Goal: Task Accomplishment & Management: Manage account settings

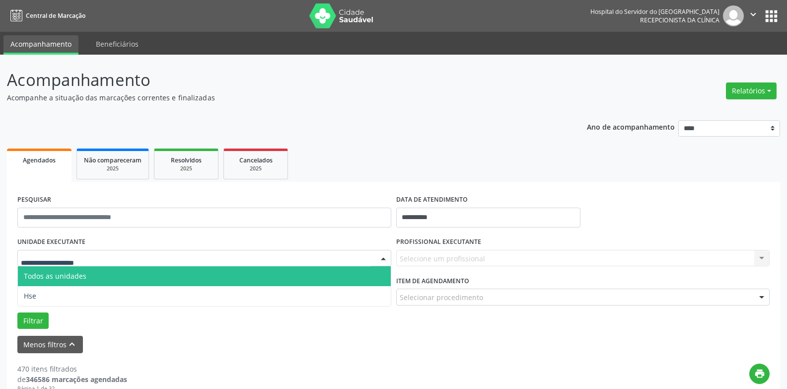
click at [124, 250] on div at bounding box center [204, 258] width 374 height 17
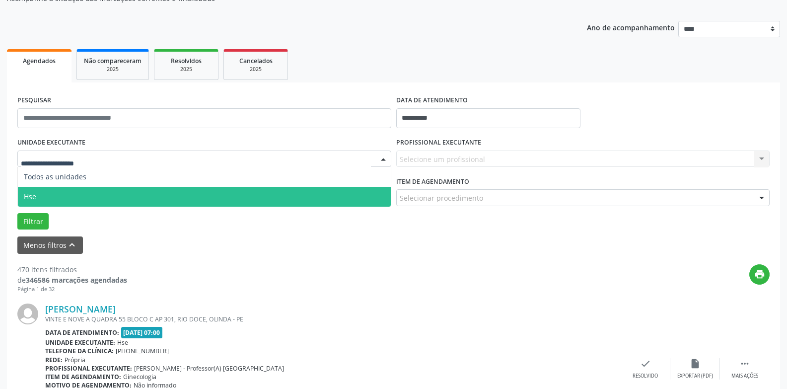
click at [124, 202] on span "Hse" at bounding box center [204, 197] width 373 height 20
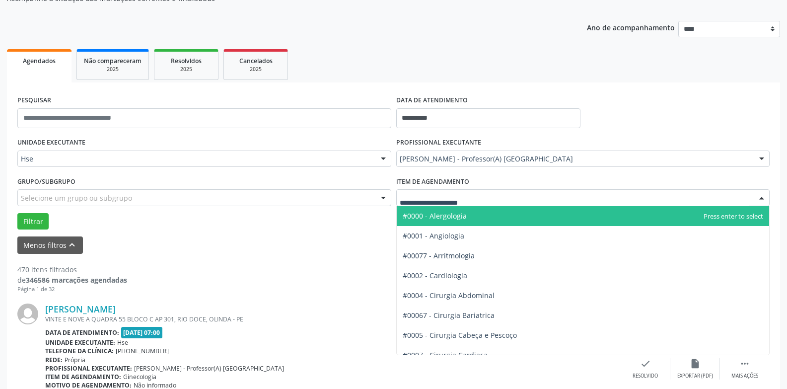
click at [488, 196] on div at bounding box center [583, 197] width 374 height 17
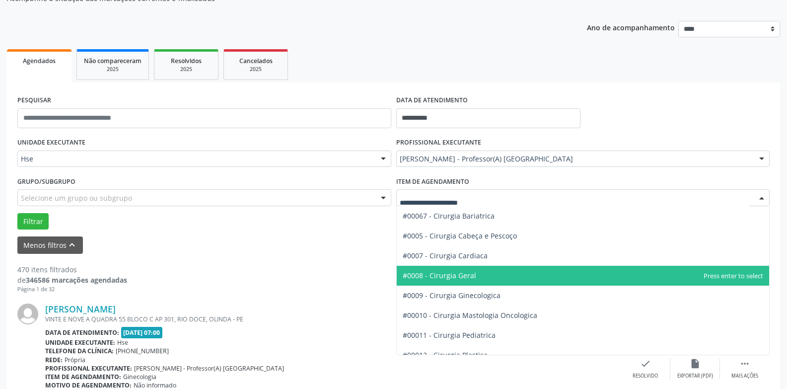
click at [508, 281] on span "#0008 - Cirurgia Geral" at bounding box center [583, 276] width 373 height 20
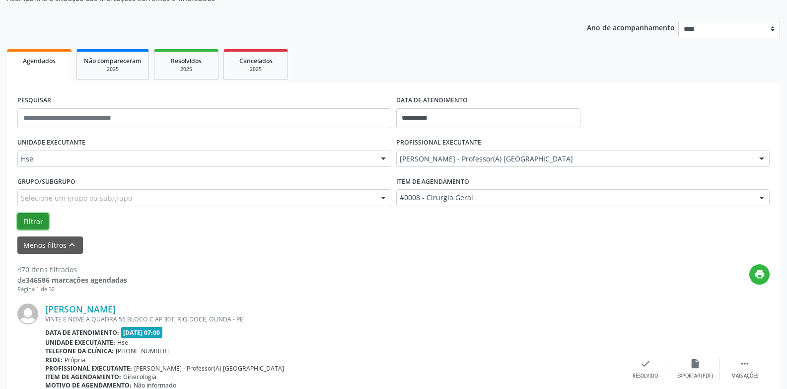
click at [32, 219] on button "Filtrar" at bounding box center [32, 221] width 31 height 17
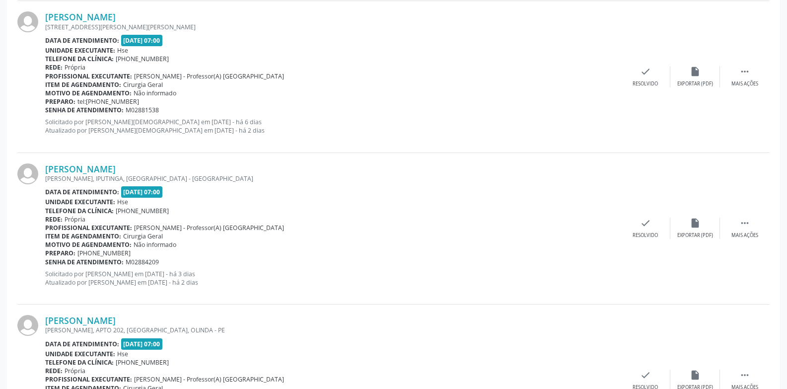
scroll to position [719, 0]
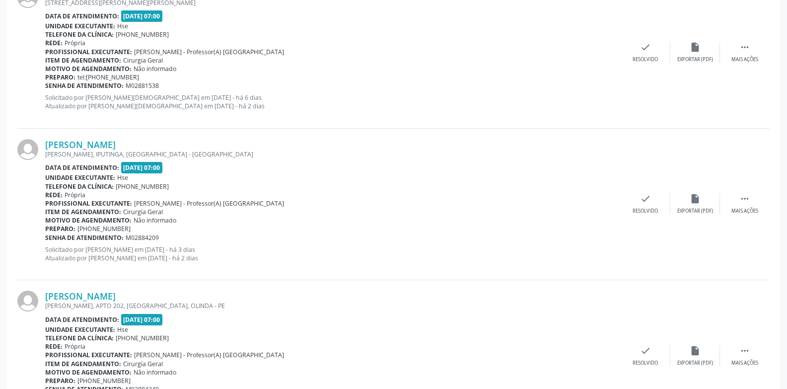
click at [751, 344] on div "[PERSON_NAME] [PERSON_NAME], APTO 202, [GEOGRAPHIC_DATA], [GEOGRAPHIC_DATA] - P…" at bounding box center [393, 355] width 752 height 151
click at [746, 346] on icon "" at bounding box center [744, 350] width 11 height 11
click at [700, 348] on icon "alarm_off" at bounding box center [695, 350] width 11 height 11
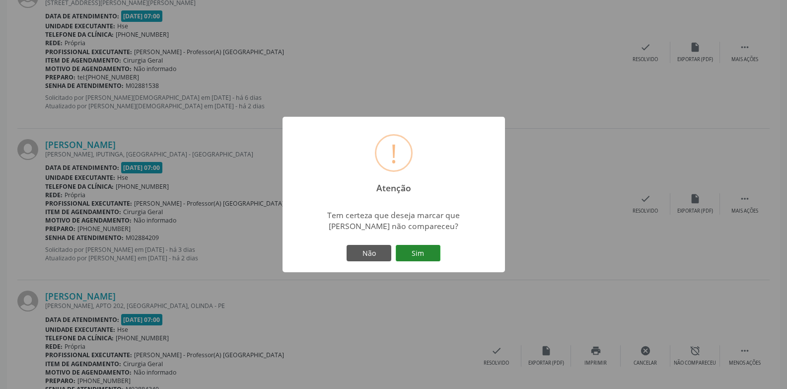
click at [423, 257] on button "Sim" at bounding box center [418, 253] width 45 height 17
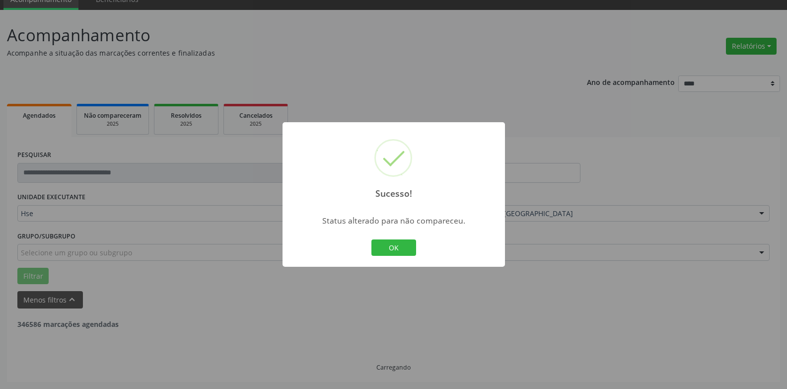
scroll to position [45, 0]
click at [397, 248] on button "OK" at bounding box center [393, 247] width 45 height 17
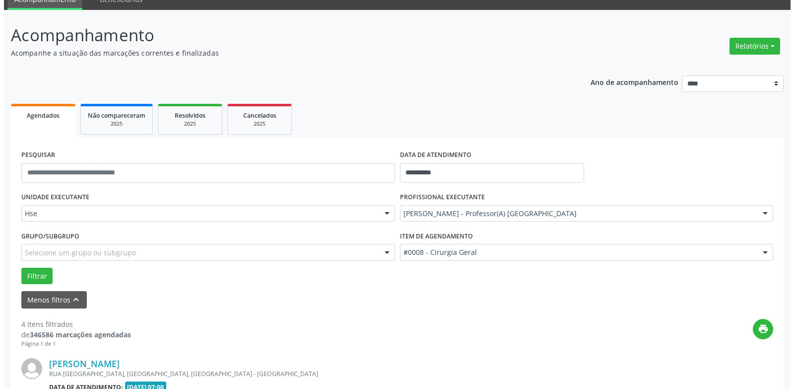
scroll to position [627, 0]
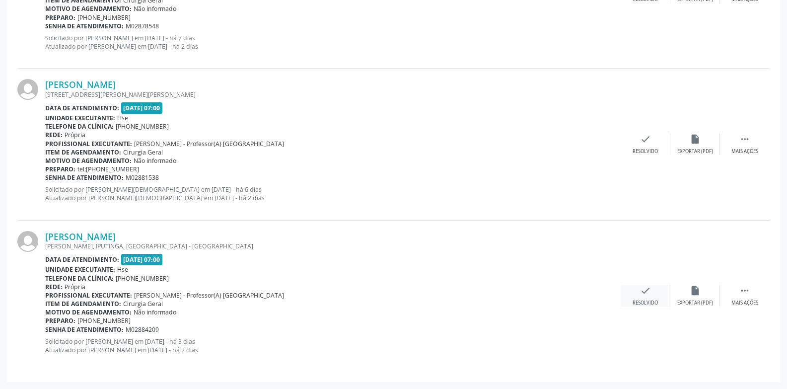
click at [634, 293] on div "check Resolvido" at bounding box center [646, 295] width 50 height 21
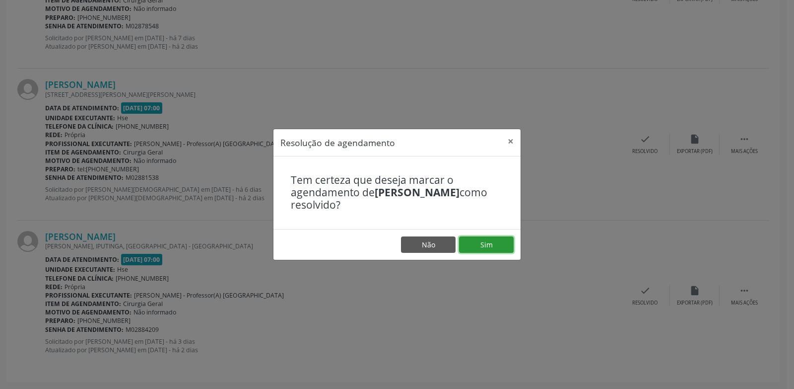
click at [487, 248] on button "Sim" at bounding box center [486, 244] width 55 height 17
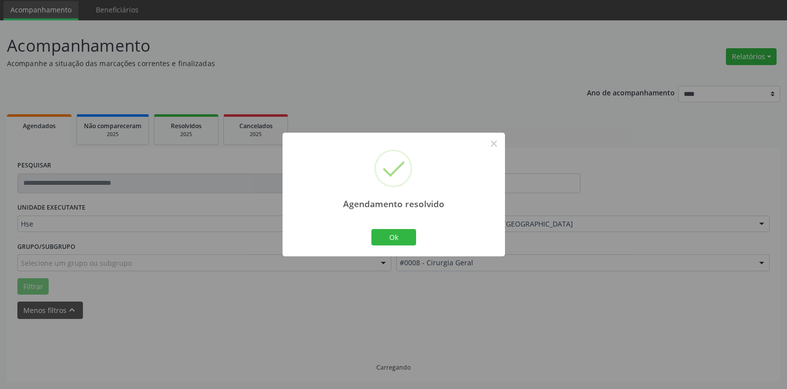
scroll to position [476, 0]
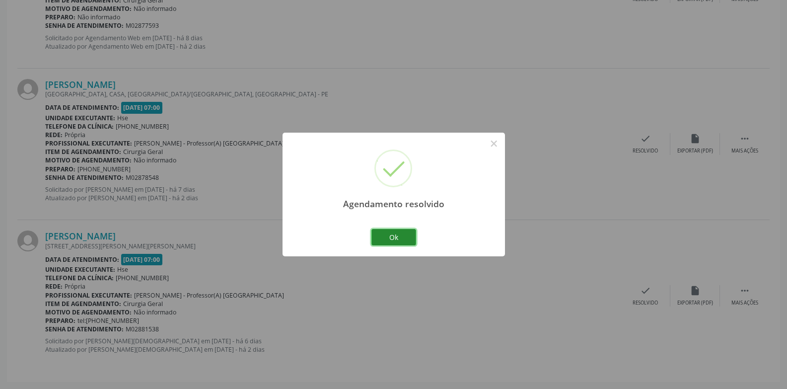
click at [387, 235] on button "Ok" at bounding box center [393, 237] width 45 height 17
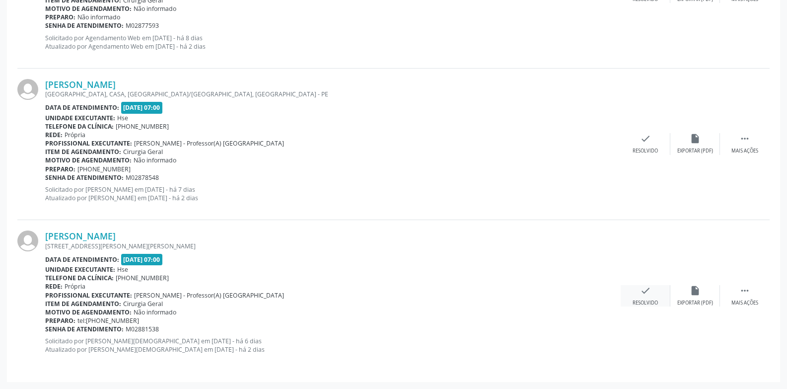
click at [659, 292] on div "check Resolvido" at bounding box center [646, 295] width 50 height 21
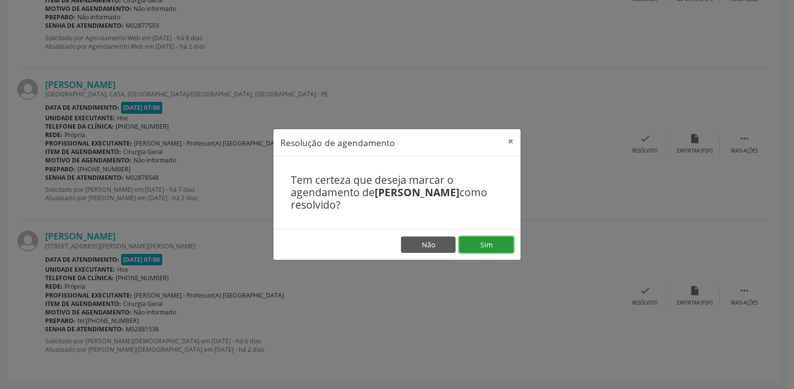
click at [487, 246] on button "Sim" at bounding box center [486, 244] width 55 height 17
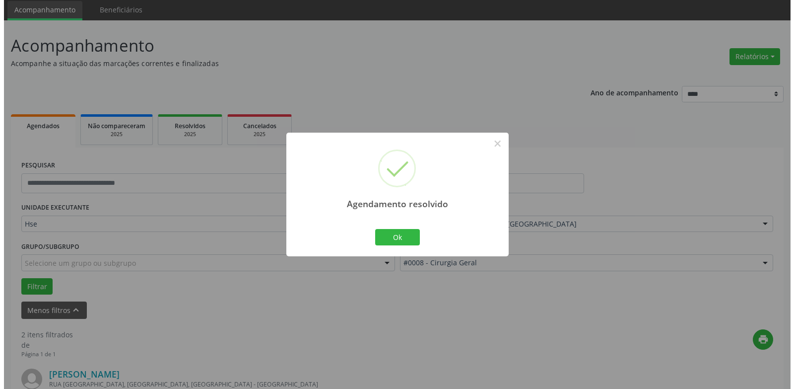
scroll to position [324, 0]
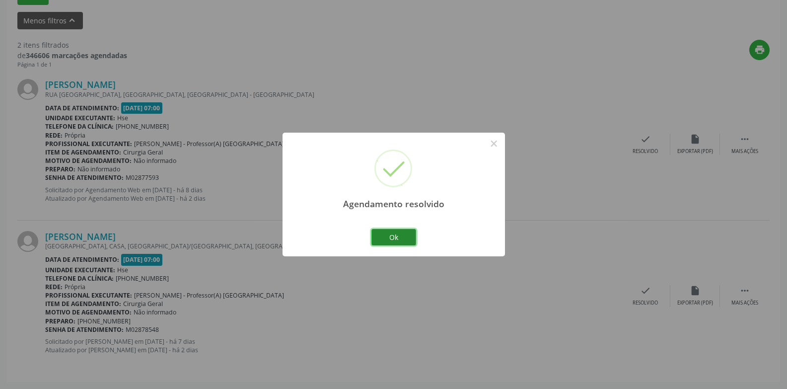
click at [391, 229] on button "Ok" at bounding box center [393, 237] width 45 height 17
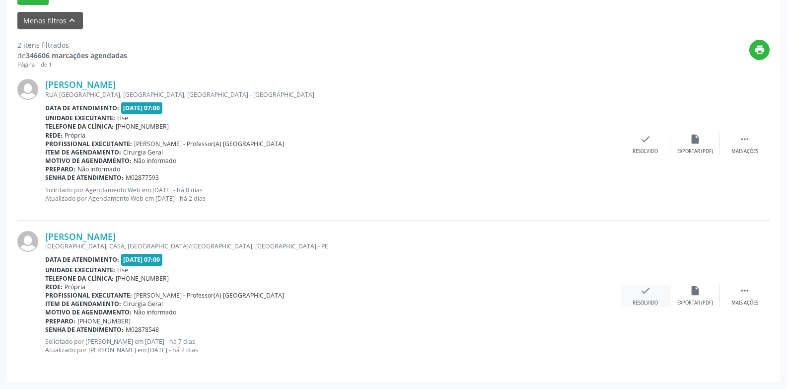
click at [635, 294] on div "check Resolvido" at bounding box center [646, 295] width 50 height 21
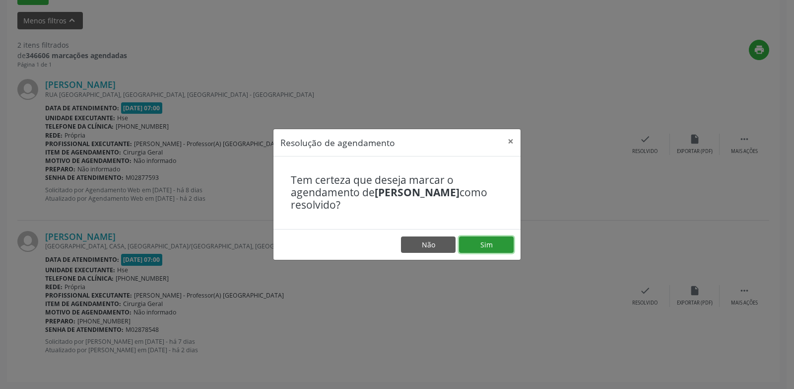
click at [470, 241] on button "Sim" at bounding box center [486, 244] width 55 height 17
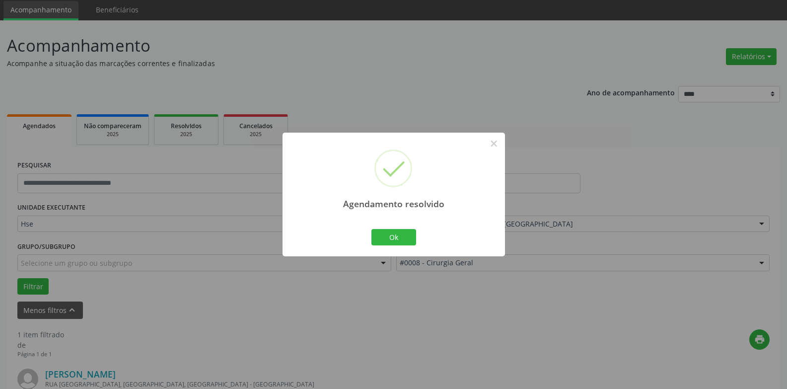
scroll to position [172, 0]
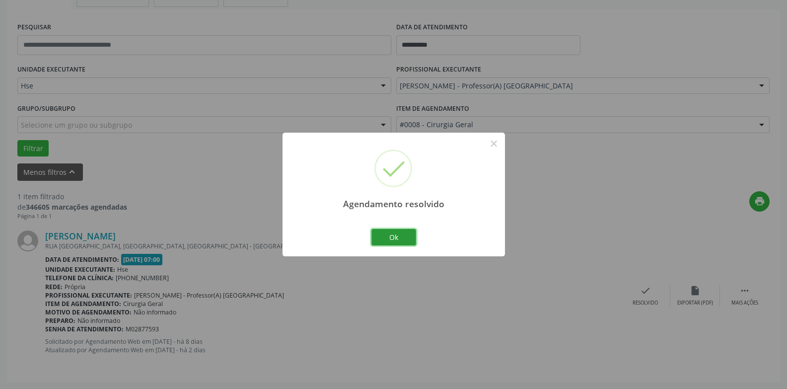
click at [403, 229] on button "Ok" at bounding box center [393, 237] width 45 height 17
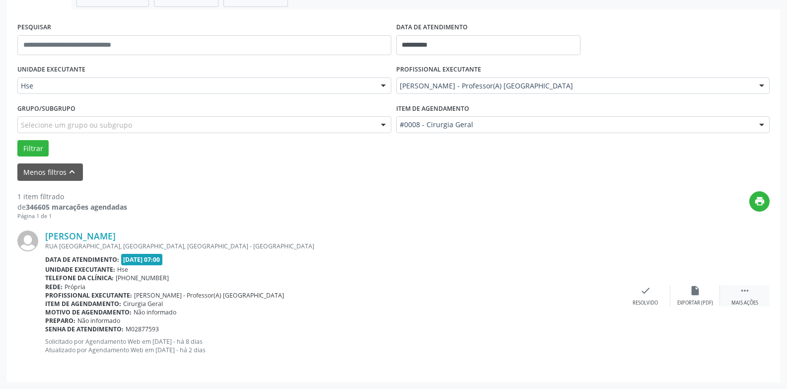
click at [726, 300] on div " Mais ações" at bounding box center [745, 295] width 50 height 21
click at [692, 290] on icon "alarm_off" at bounding box center [695, 290] width 11 height 11
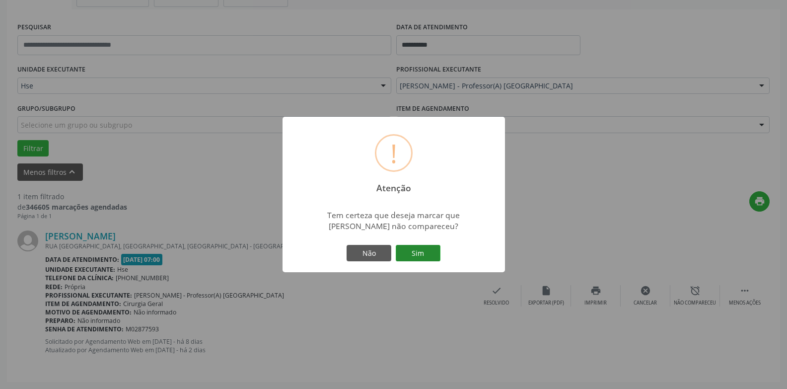
click at [433, 253] on button "Sim" at bounding box center [418, 253] width 45 height 17
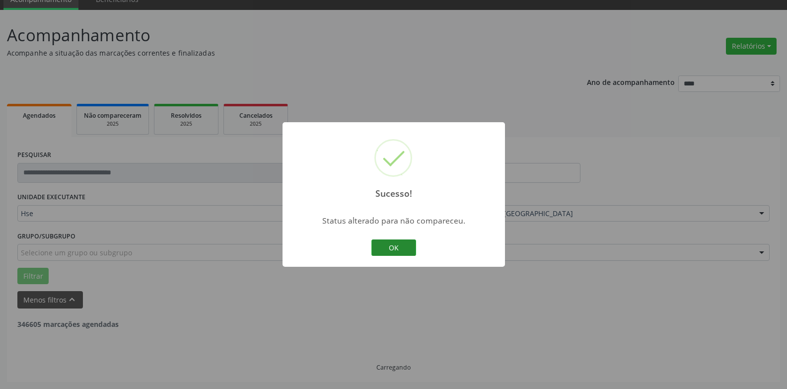
scroll to position [13, 0]
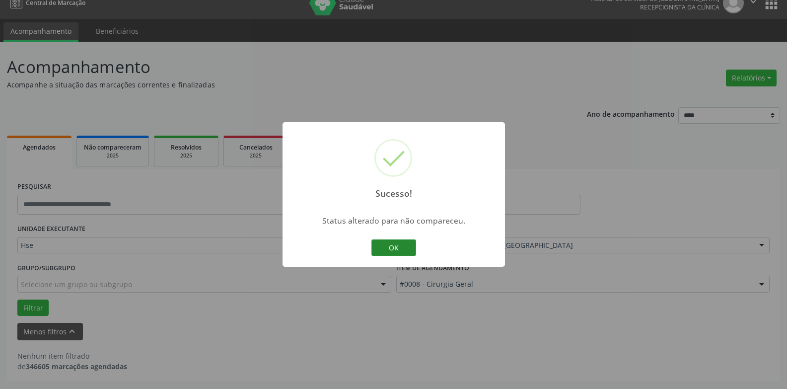
click at [396, 246] on button "OK" at bounding box center [393, 247] width 45 height 17
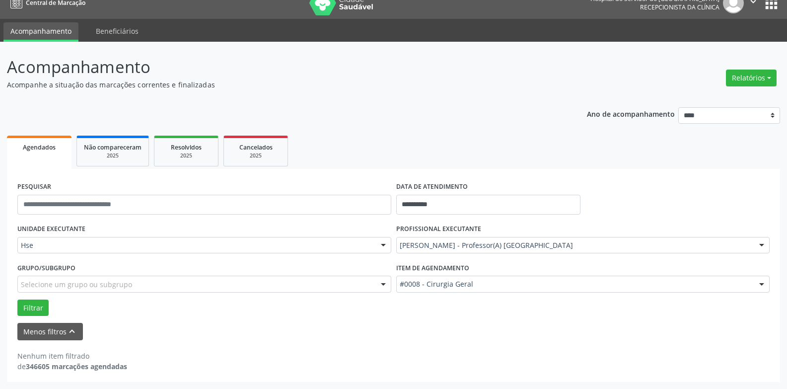
drag, startPoint x: 195, startPoint y: 388, endPoint x: 418, endPoint y: 90, distance: 372.4
click at [418, 90] on div "**********" at bounding box center [393, 218] width 773 height 327
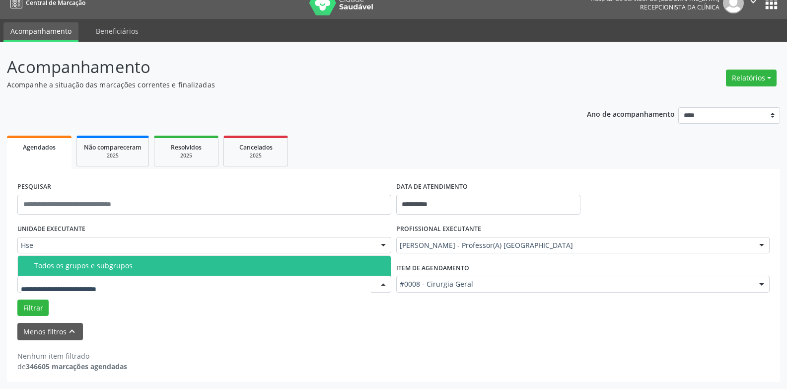
click at [173, 288] on div at bounding box center [204, 284] width 374 height 17
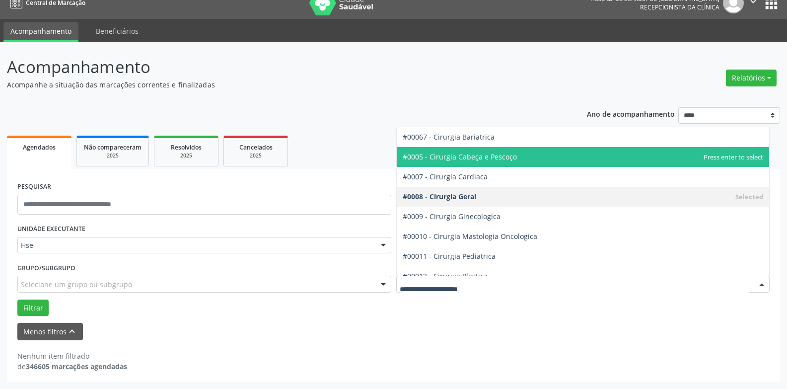
click at [509, 154] on span "#0005 - Cirurgia Cabeça e Pescoço" at bounding box center [460, 156] width 114 height 9
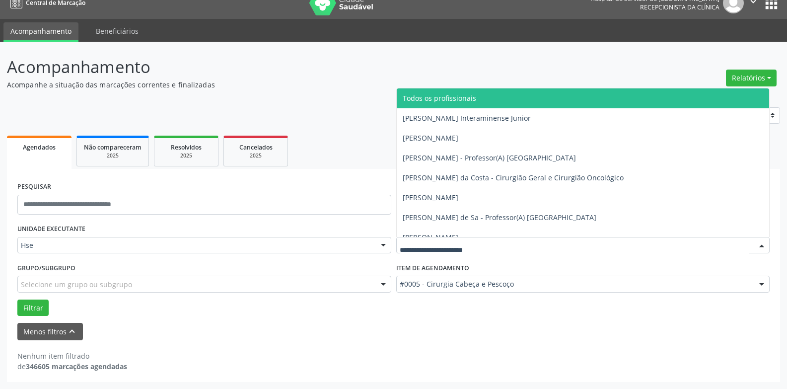
click at [504, 239] on div at bounding box center [583, 245] width 374 height 17
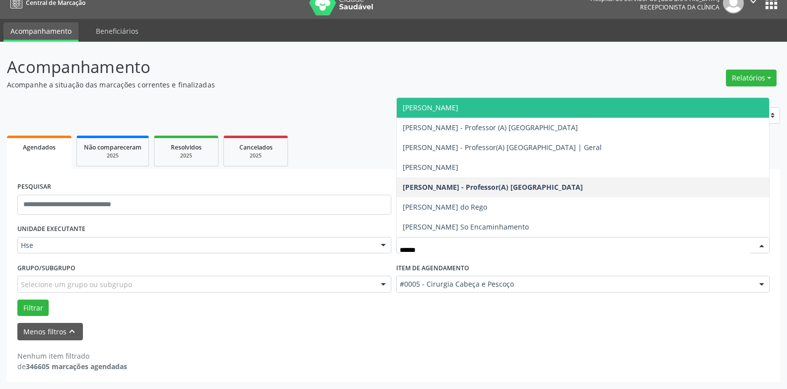
type input "*******"
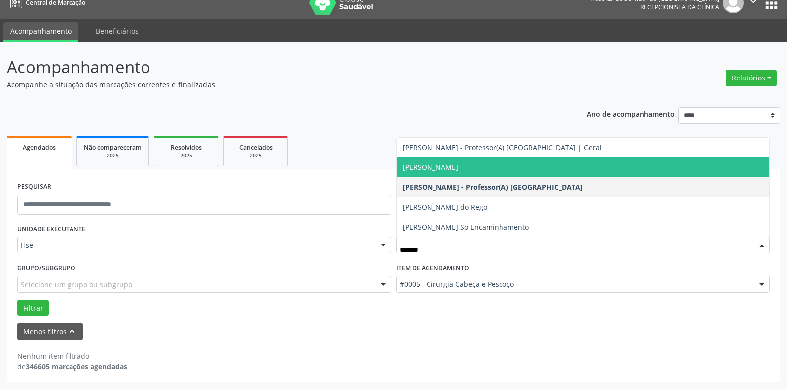
click at [458, 170] on span "[PERSON_NAME]" at bounding box center [431, 166] width 56 height 9
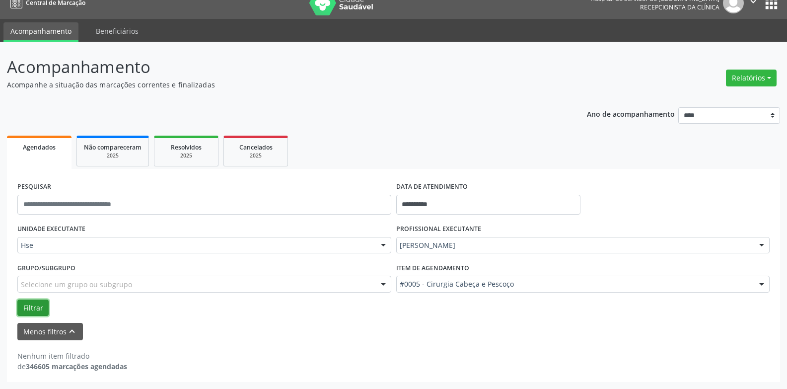
click at [33, 310] on button "Filtrar" at bounding box center [32, 307] width 31 height 17
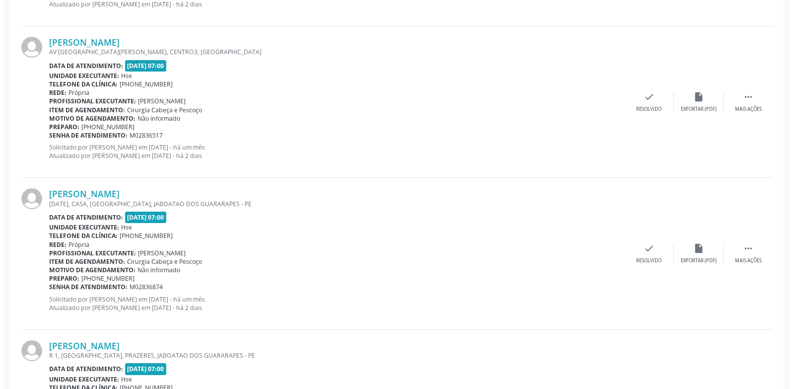
scroll to position [2034, 0]
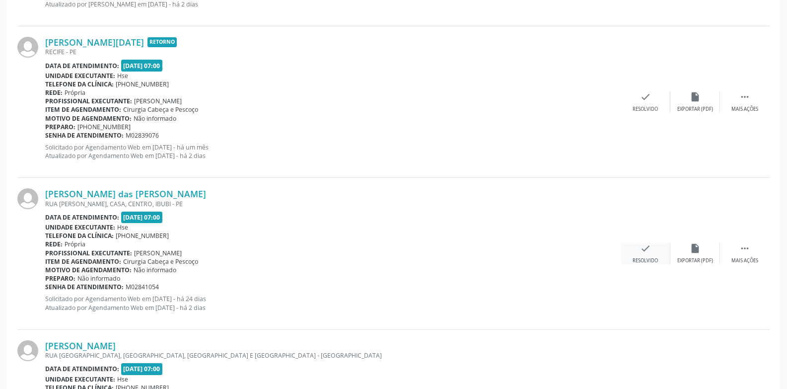
click at [628, 248] on div "check Resolvido" at bounding box center [646, 253] width 50 height 21
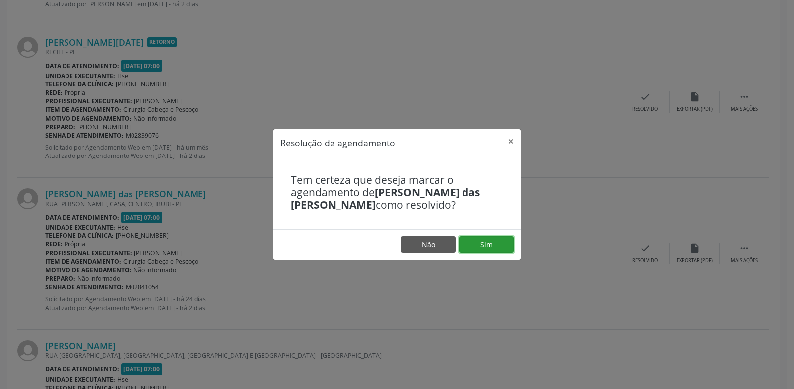
click at [492, 247] on button "Sim" at bounding box center [486, 244] width 55 height 17
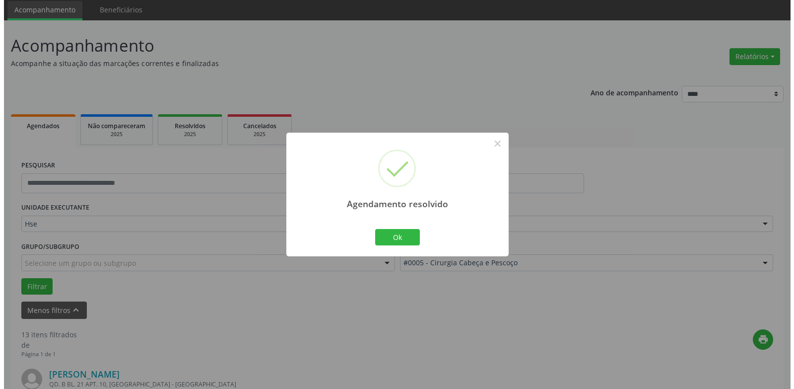
scroll to position [1992, 0]
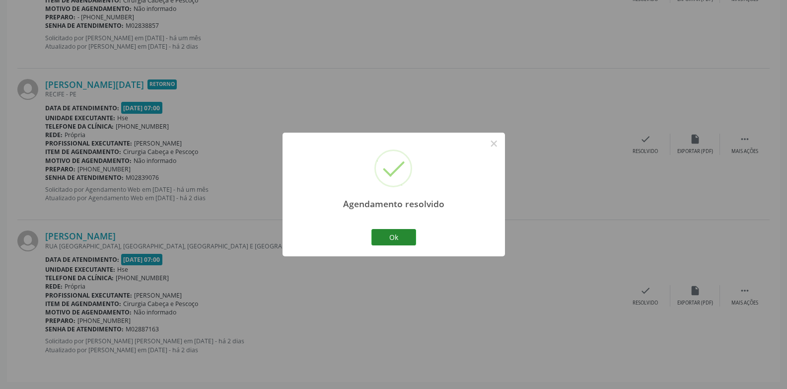
drag, startPoint x: 392, startPoint y: 227, endPoint x: 393, endPoint y: 242, distance: 14.9
click at [391, 231] on div "Ok Cancel" at bounding box center [393, 236] width 49 height 21
click at [393, 242] on button "Ok" at bounding box center [393, 237] width 45 height 17
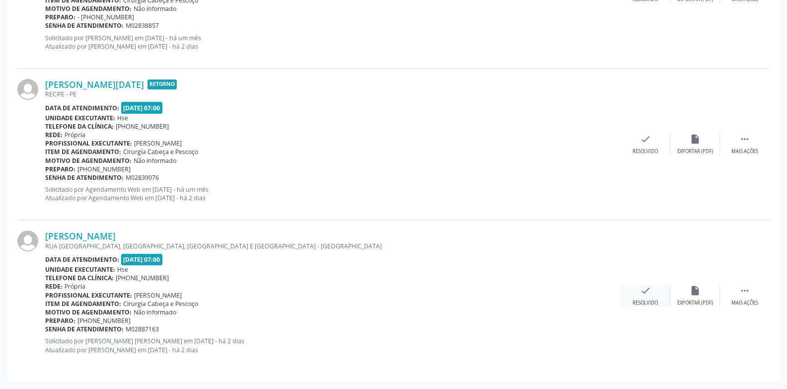
click at [637, 286] on div "check Resolvido" at bounding box center [646, 295] width 50 height 21
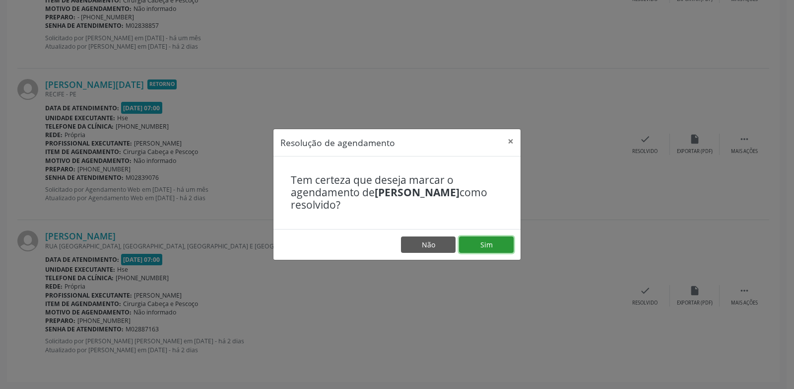
click at [491, 246] on button "Sim" at bounding box center [486, 244] width 55 height 17
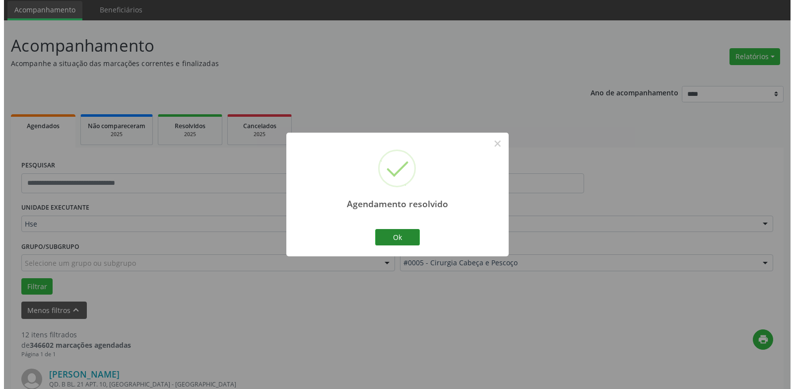
scroll to position [1840, 0]
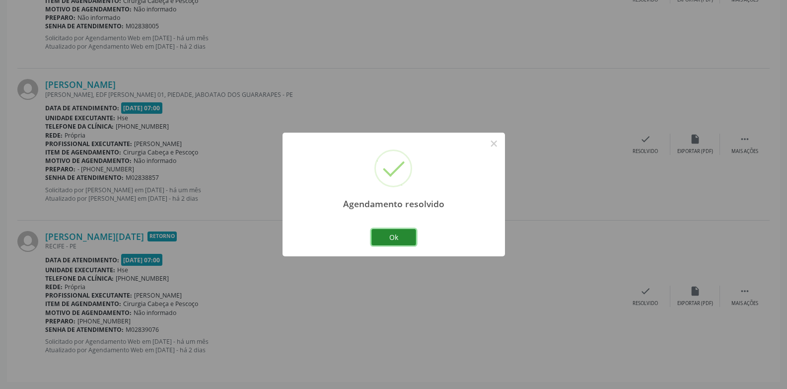
click at [395, 235] on button "Ok" at bounding box center [393, 237] width 45 height 17
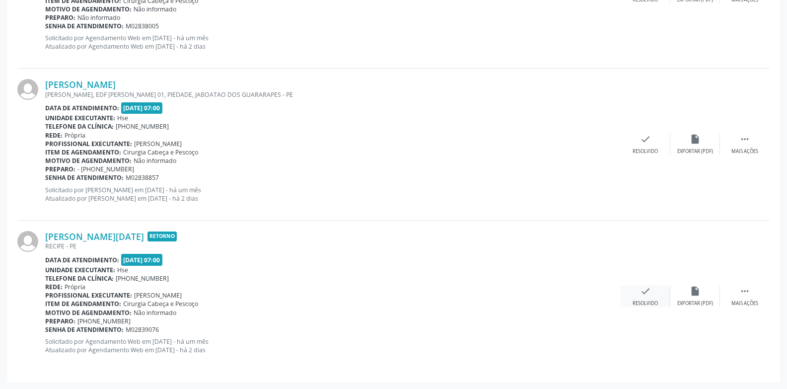
click at [648, 290] on icon "check" at bounding box center [645, 290] width 11 height 11
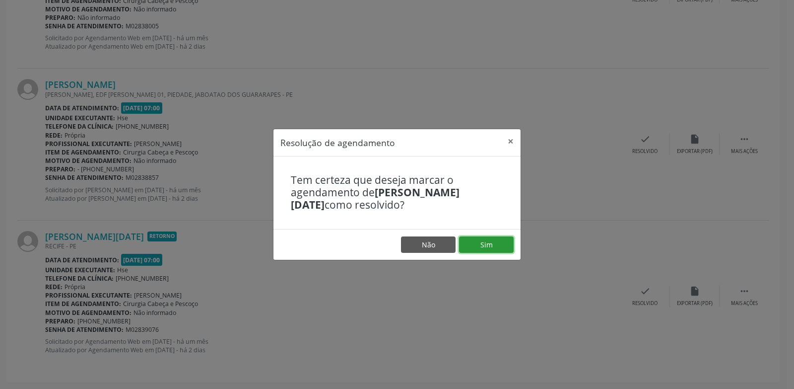
click at [485, 244] on button "Sim" at bounding box center [486, 244] width 55 height 17
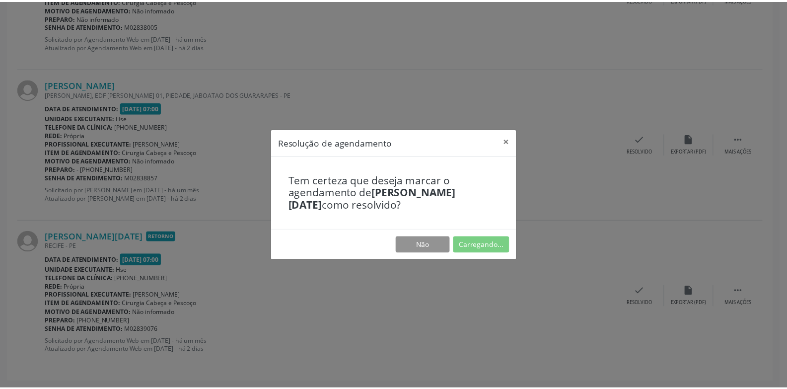
scroll to position [34, 0]
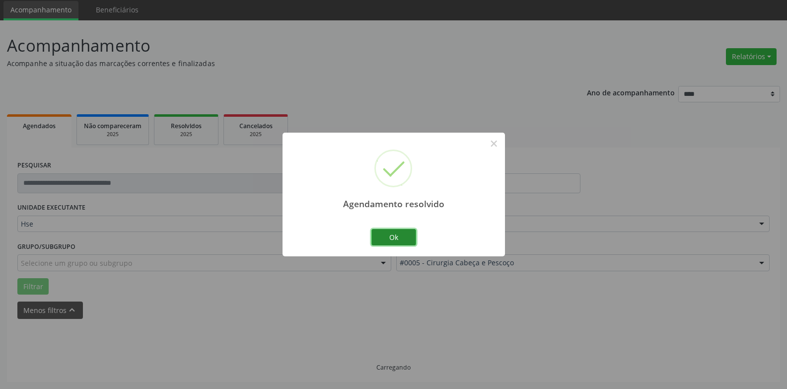
click at [409, 240] on button "Ok" at bounding box center [393, 237] width 45 height 17
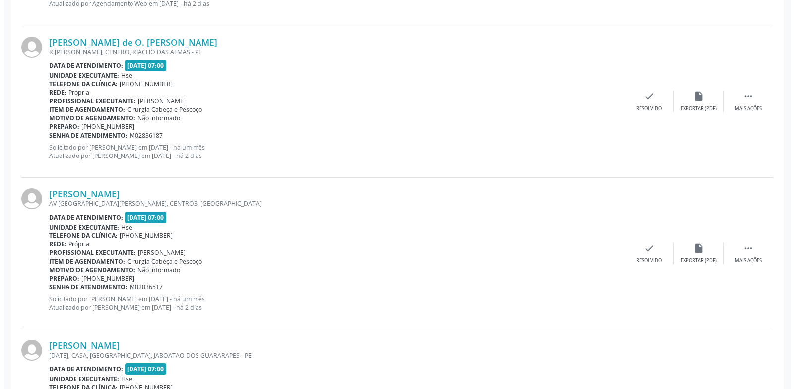
scroll to position [1688, 0]
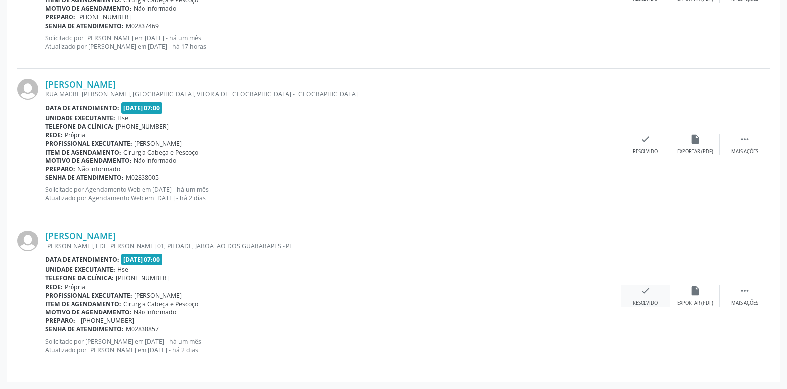
click at [646, 290] on icon "check" at bounding box center [645, 290] width 11 height 11
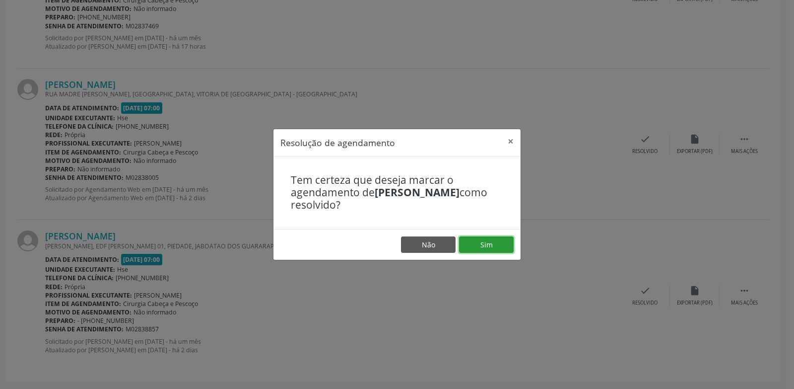
click at [508, 250] on button "Sim" at bounding box center [486, 244] width 55 height 17
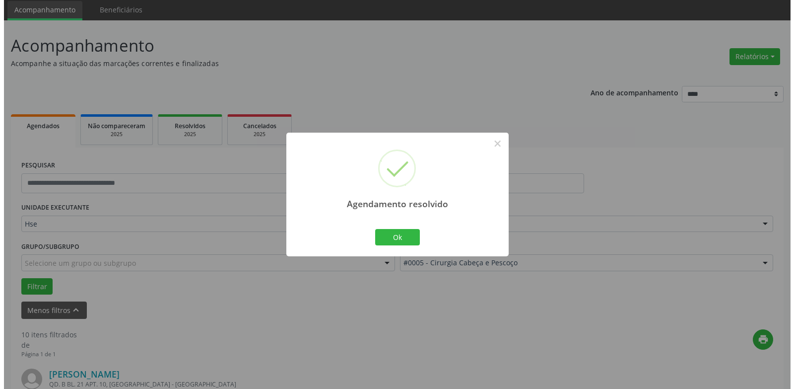
scroll to position [1536, 0]
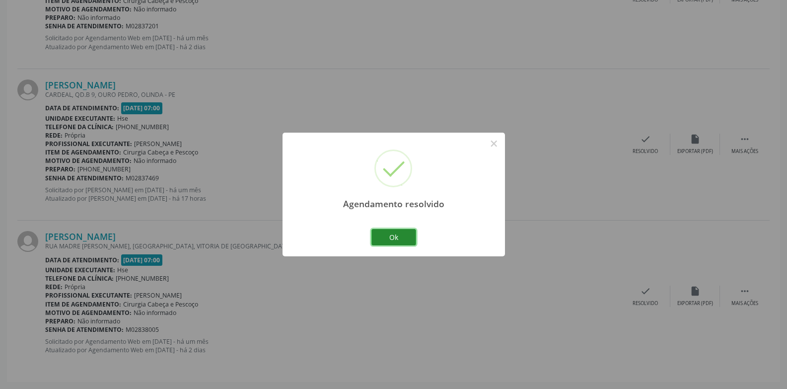
click at [389, 239] on button "Ok" at bounding box center [393, 237] width 45 height 17
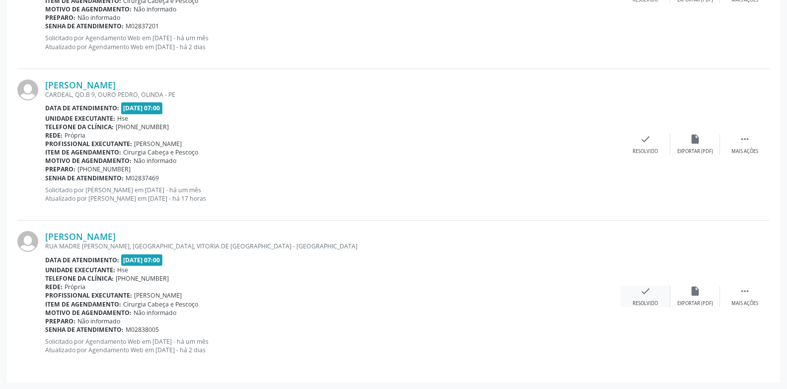
click at [642, 294] on icon "check" at bounding box center [645, 290] width 11 height 11
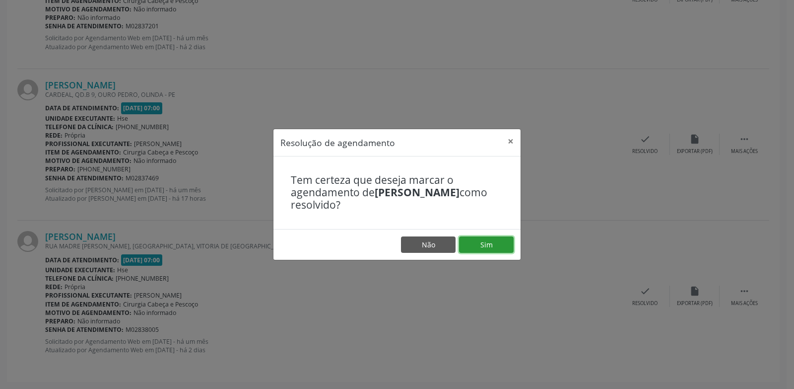
click at [483, 247] on button "Sim" at bounding box center [486, 244] width 55 height 17
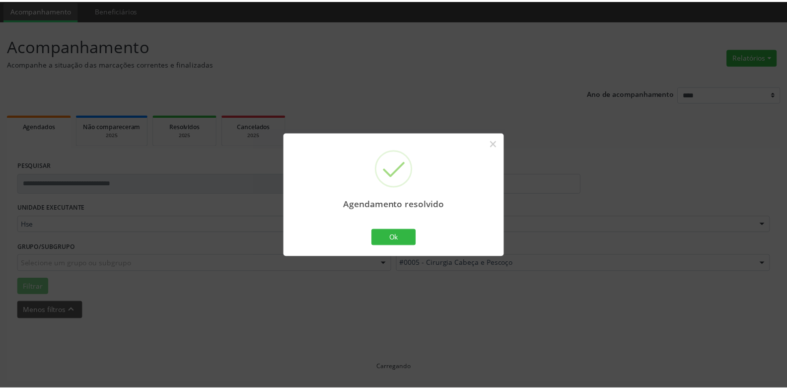
scroll to position [34, 0]
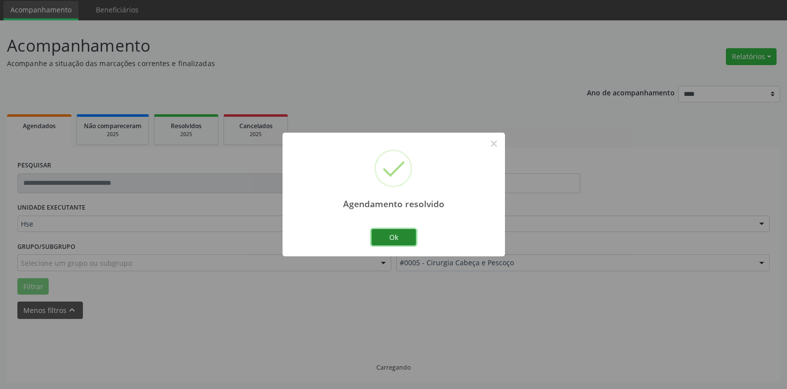
click at [408, 242] on button "Ok" at bounding box center [393, 237] width 45 height 17
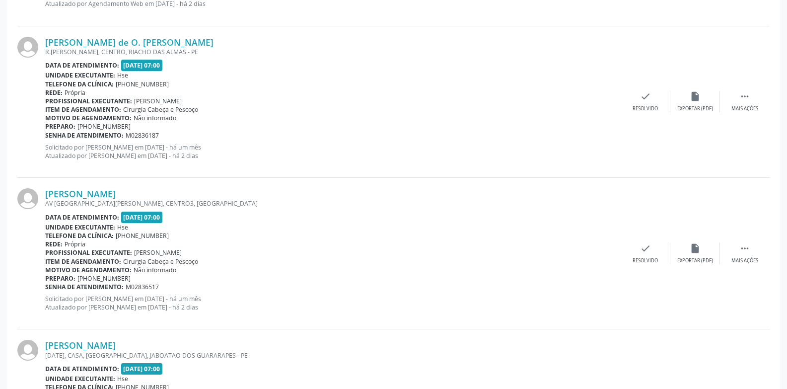
scroll to position [1385, 0]
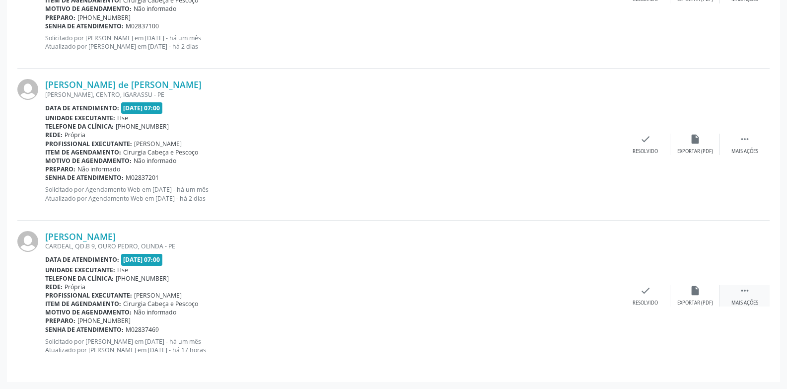
drag, startPoint x: 741, startPoint y: 303, endPoint x: 733, endPoint y: 300, distance: 8.7
click at [742, 303] on div "Mais ações" at bounding box center [744, 302] width 27 height 7
click at [693, 294] on icon "alarm_off" at bounding box center [695, 290] width 11 height 11
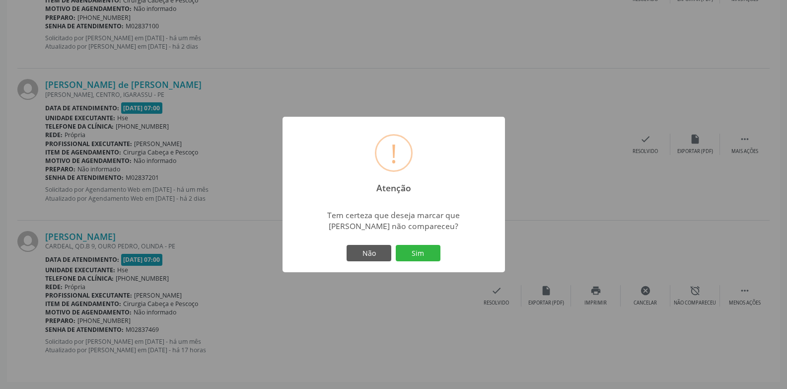
click at [411, 241] on div "! Atenção × Tem certeza que deseja marcar que [PERSON_NAME] não compareceu? Não…" at bounding box center [393, 195] width 222 height 156
click at [408, 248] on button "Sim" at bounding box center [418, 253] width 45 height 17
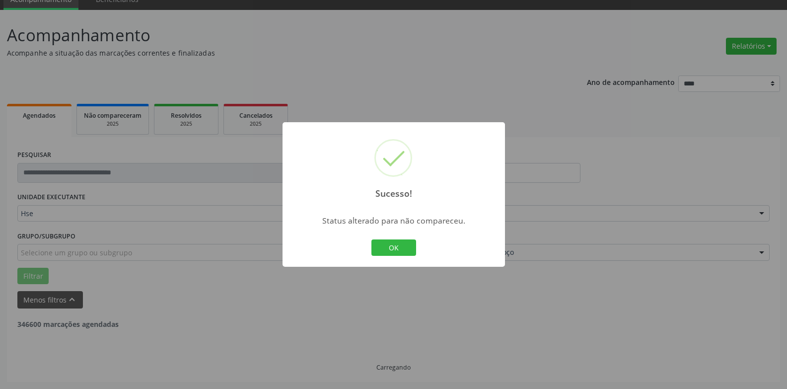
scroll to position [45, 0]
click at [409, 248] on button "OK" at bounding box center [393, 247] width 45 height 17
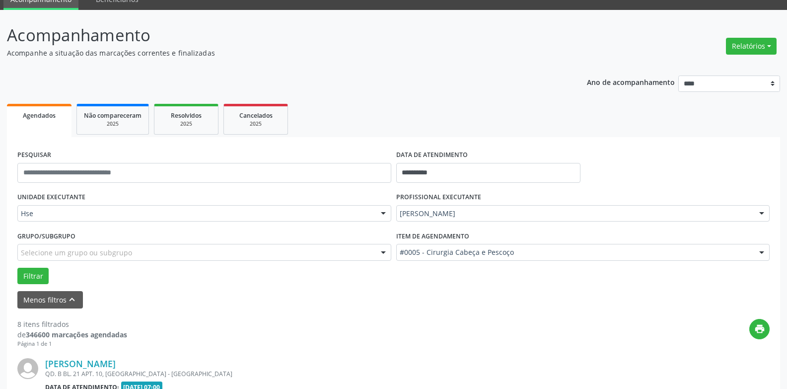
scroll to position [1234, 0]
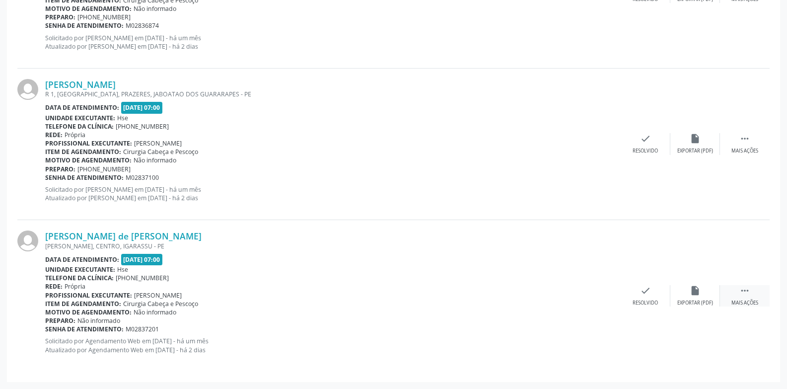
click at [743, 292] on icon "" at bounding box center [744, 290] width 11 height 11
click at [698, 289] on icon "alarm_off" at bounding box center [695, 290] width 11 height 11
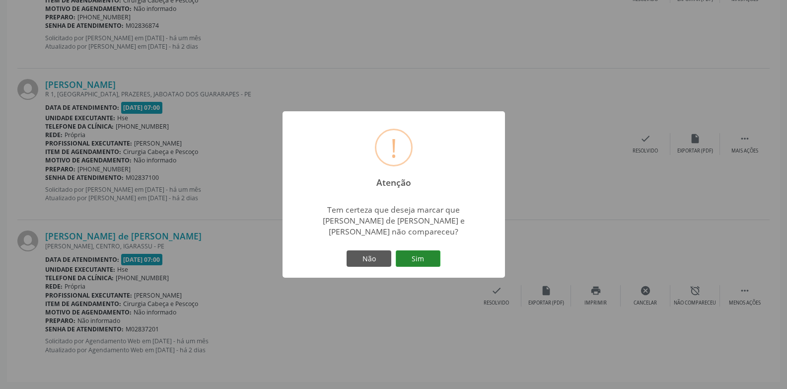
click at [432, 254] on button "Sim" at bounding box center [418, 258] width 45 height 17
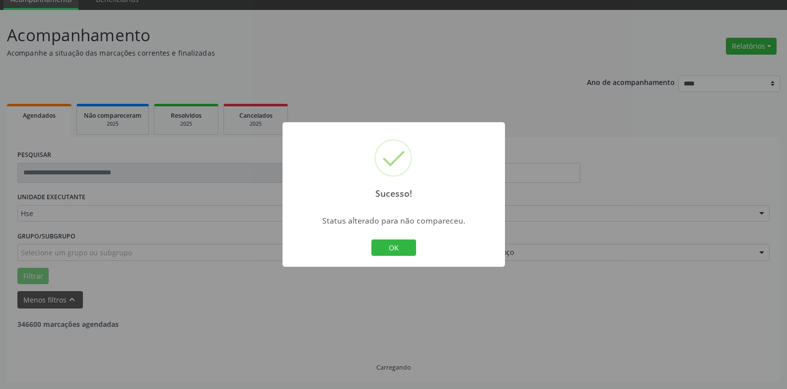
scroll to position [45, 0]
click at [401, 250] on button "OK" at bounding box center [393, 247] width 45 height 17
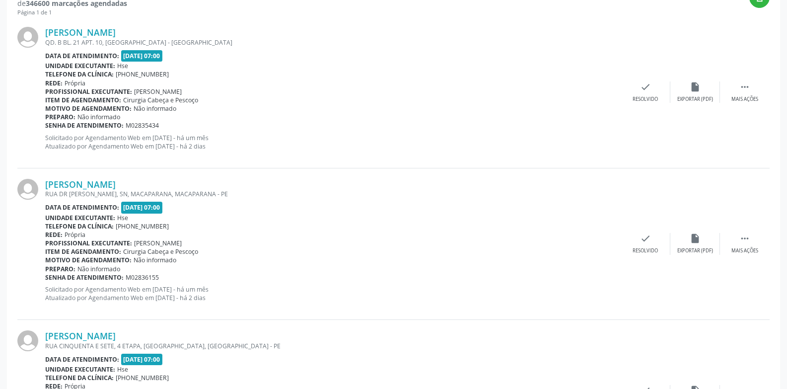
scroll to position [1082, 0]
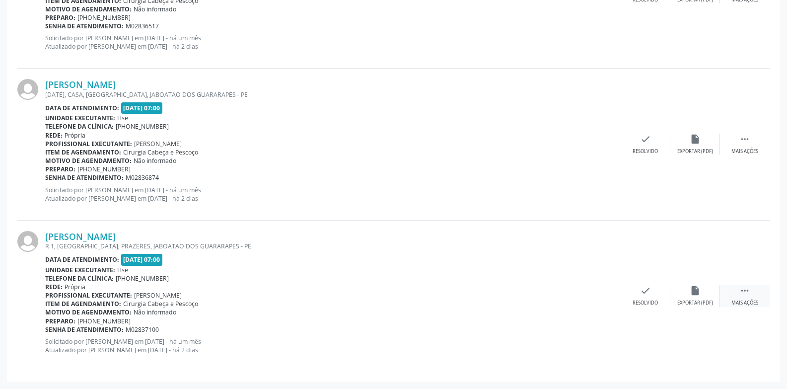
click at [743, 286] on icon "" at bounding box center [744, 290] width 11 height 11
click at [702, 288] on div "alarm_off Não compareceu" at bounding box center [695, 295] width 50 height 21
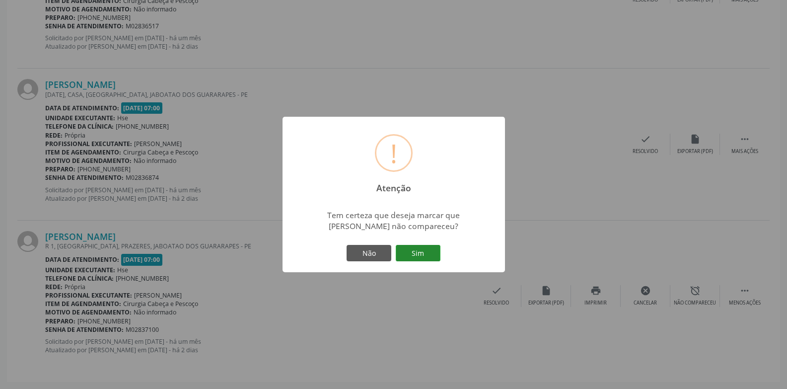
click at [415, 247] on button "Sim" at bounding box center [418, 253] width 45 height 17
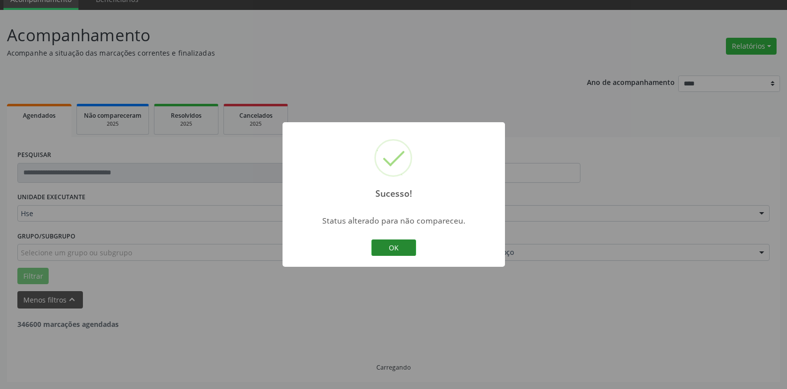
scroll to position [930, 0]
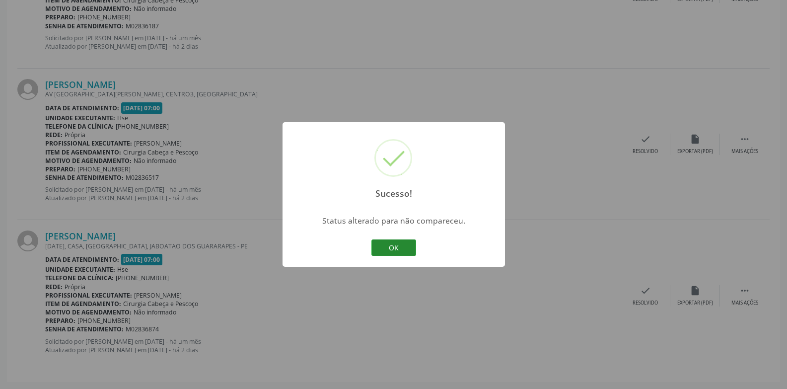
click at [386, 250] on button "OK" at bounding box center [393, 247] width 45 height 17
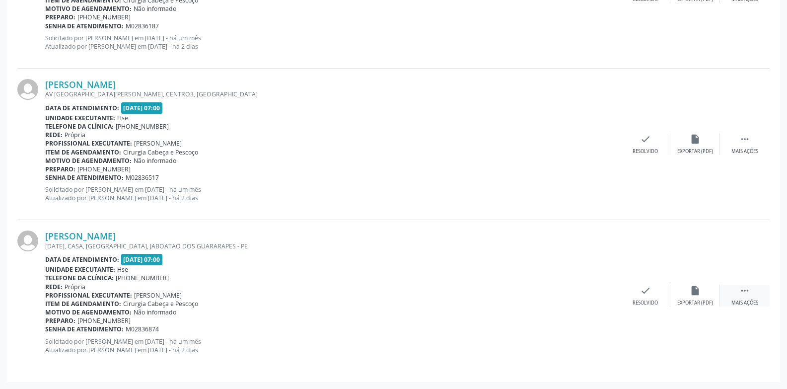
click at [732, 286] on div " Mais ações" at bounding box center [745, 295] width 50 height 21
click at [692, 294] on icon "alarm_off" at bounding box center [695, 290] width 11 height 11
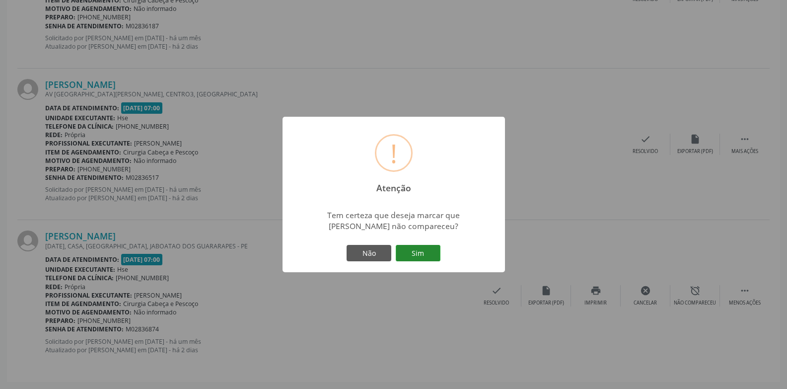
click at [412, 249] on button "Sim" at bounding box center [418, 253] width 45 height 17
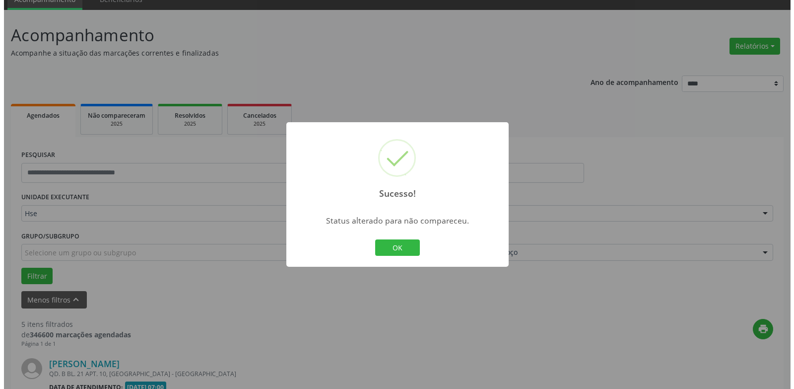
scroll to position [778, 0]
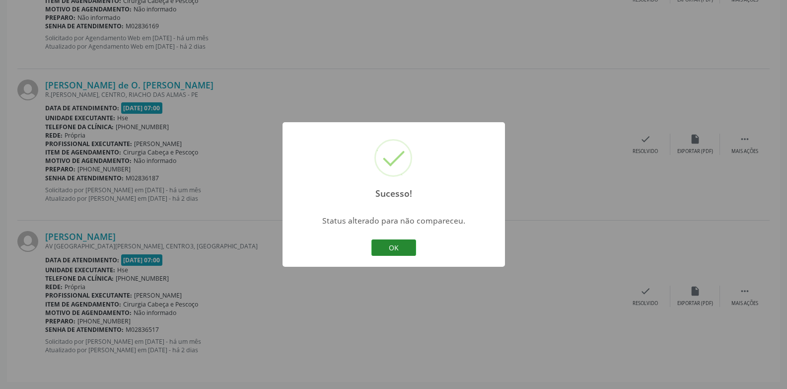
click at [404, 251] on button "OK" at bounding box center [393, 247] width 45 height 17
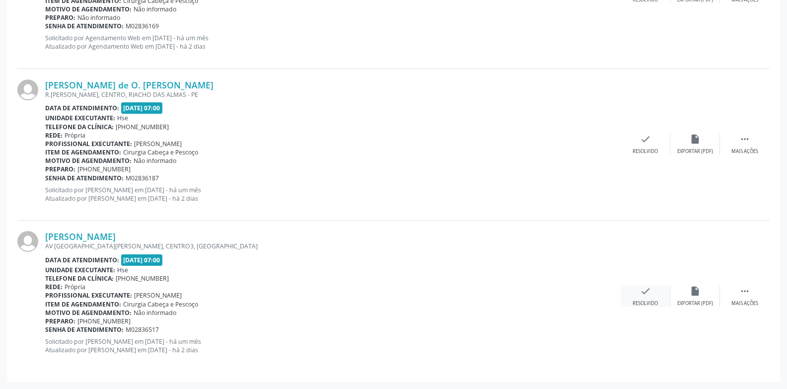
click at [644, 291] on icon "check" at bounding box center [645, 290] width 11 height 11
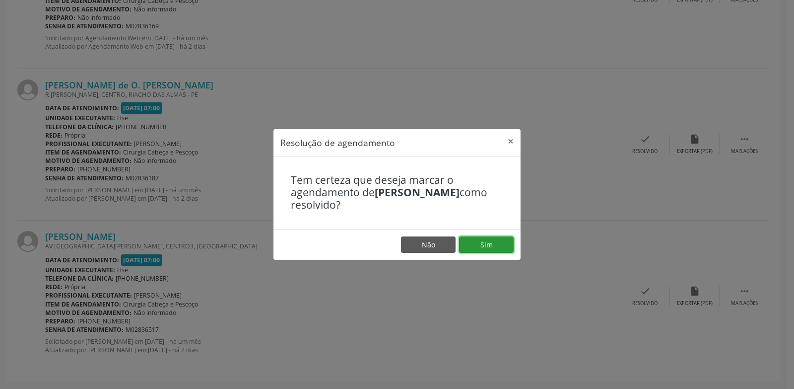
click at [488, 237] on button "Sim" at bounding box center [486, 244] width 55 height 17
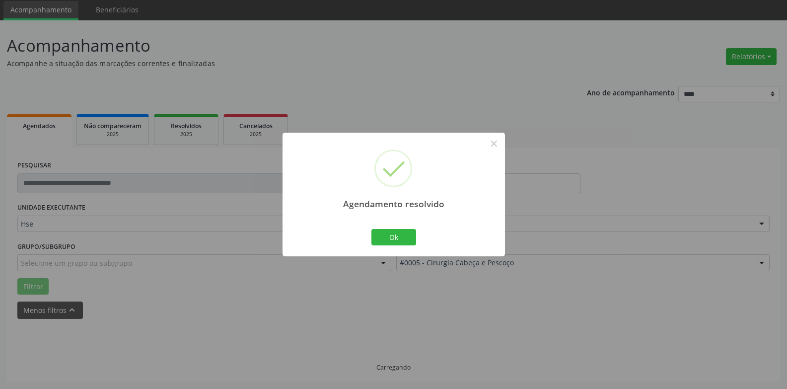
scroll to position [627, 0]
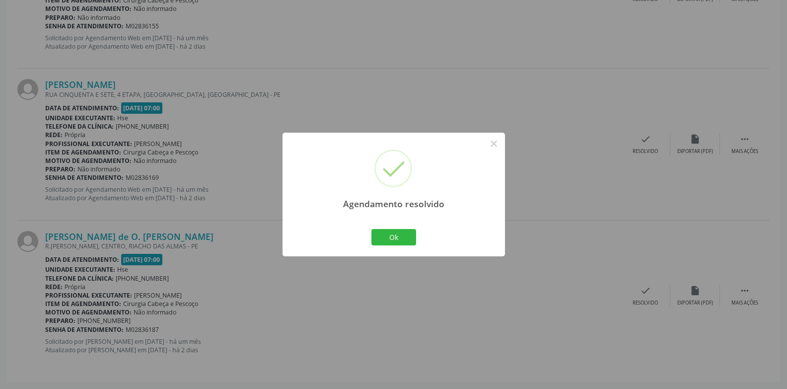
click at [393, 227] on div "Ok Cancel" at bounding box center [393, 236] width 49 height 21
click at [394, 232] on button "Ok" at bounding box center [393, 237] width 45 height 17
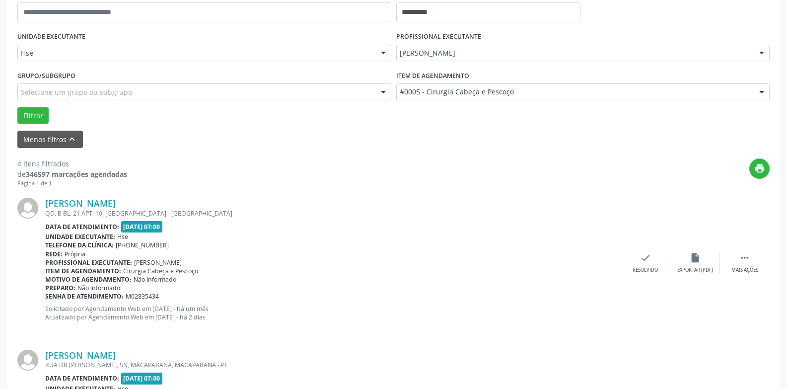
scroll to position [248, 0]
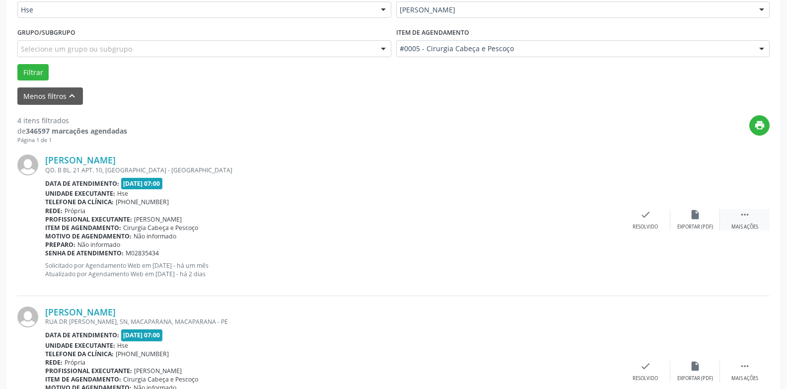
click at [752, 219] on div " Mais ações" at bounding box center [745, 219] width 50 height 21
click at [693, 216] on icon "alarm_off" at bounding box center [695, 214] width 11 height 11
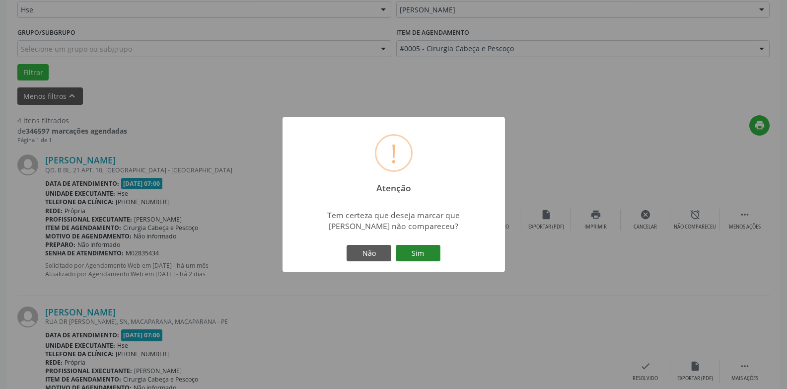
click at [408, 259] on button "Sim" at bounding box center [418, 253] width 45 height 17
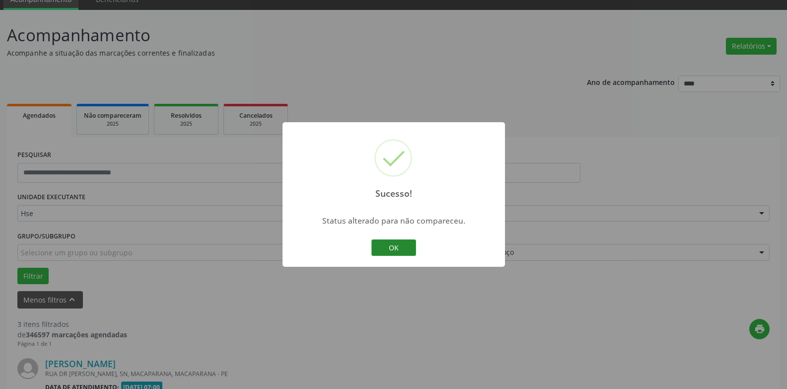
click at [408, 242] on button "OK" at bounding box center [393, 247] width 45 height 17
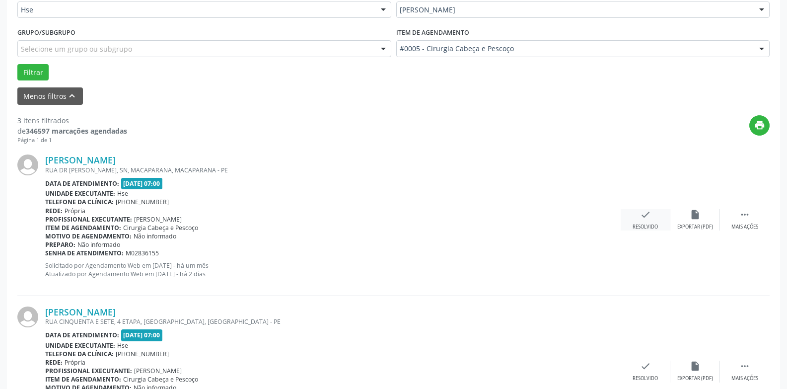
click at [648, 216] on icon "check" at bounding box center [645, 214] width 11 height 11
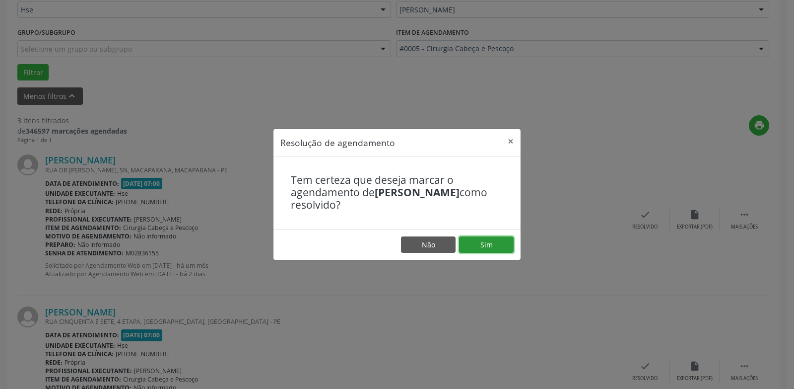
click at [507, 239] on button "Sim" at bounding box center [486, 244] width 55 height 17
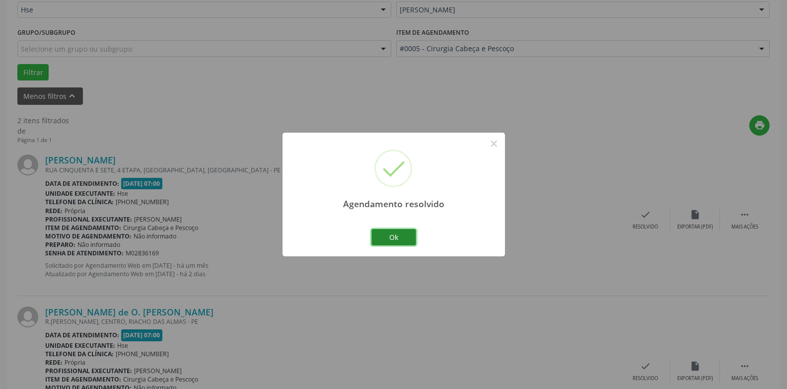
click at [412, 237] on button "Ok" at bounding box center [393, 237] width 45 height 17
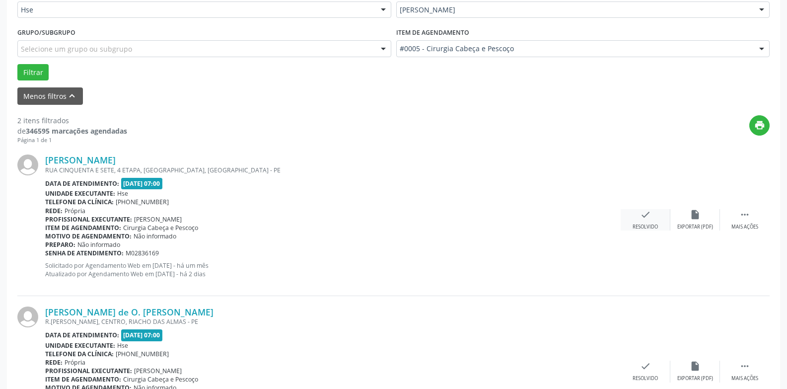
click at [638, 213] on div "check Resolvido" at bounding box center [646, 219] width 50 height 21
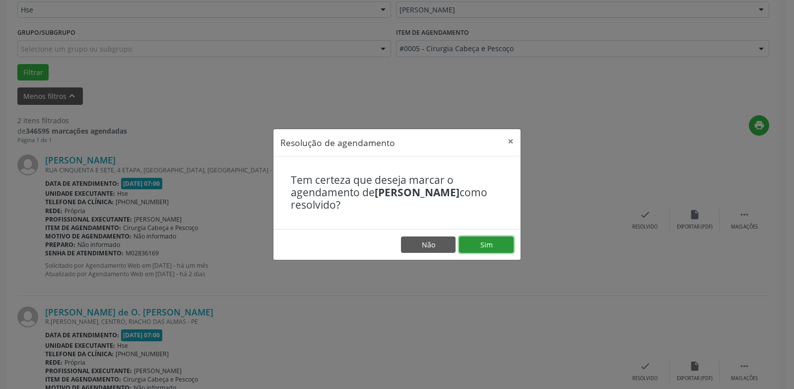
click at [487, 242] on button "Sim" at bounding box center [486, 244] width 55 height 17
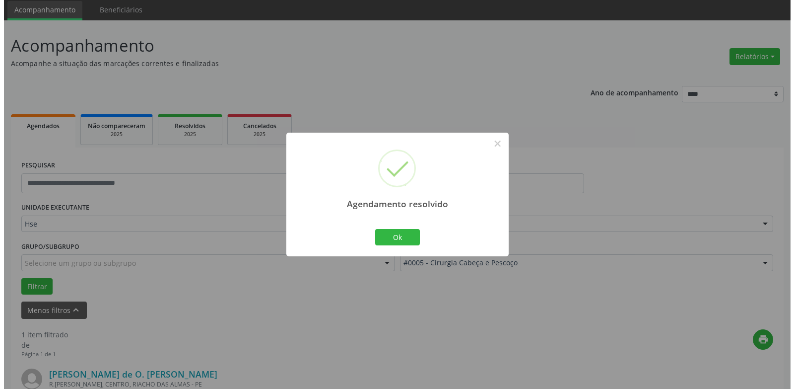
scroll to position [172, 0]
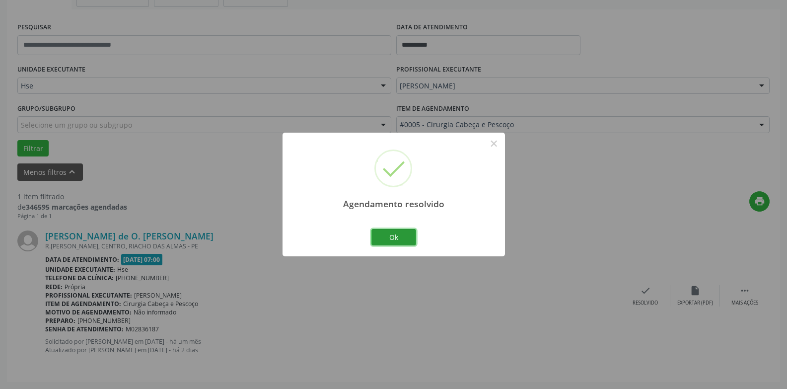
click at [392, 232] on button "Ok" at bounding box center [393, 237] width 45 height 17
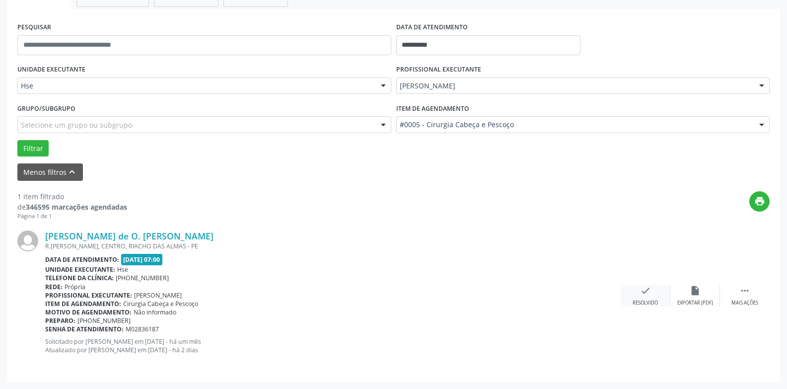
click at [642, 306] on div "Resolvido" at bounding box center [644, 302] width 25 height 7
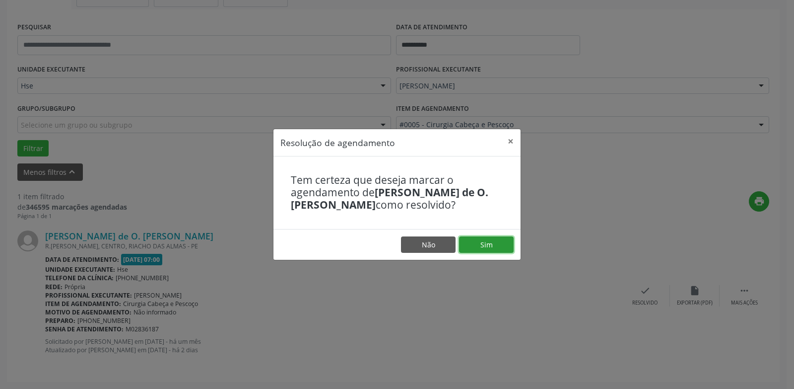
click at [487, 246] on button "Sim" at bounding box center [486, 244] width 55 height 17
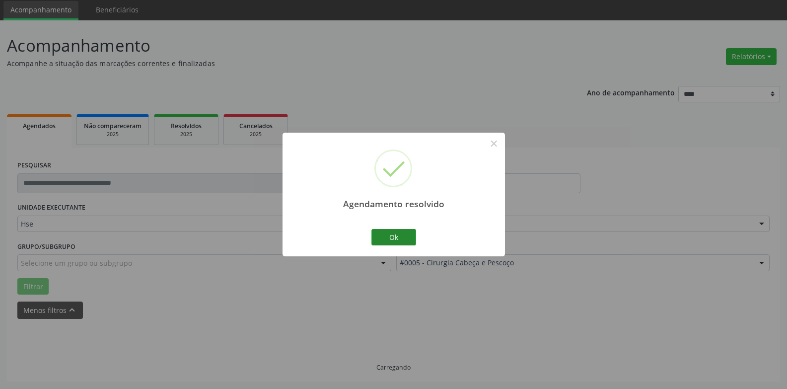
scroll to position [13, 0]
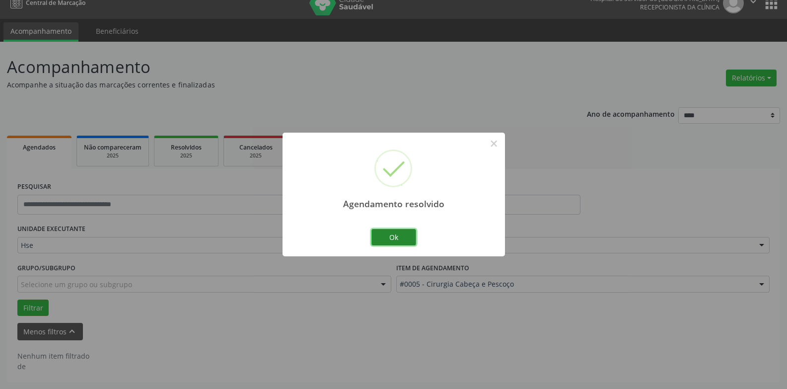
click at [410, 240] on button "Ok" at bounding box center [393, 237] width 45 height 17
